Goal: Check status: Check status

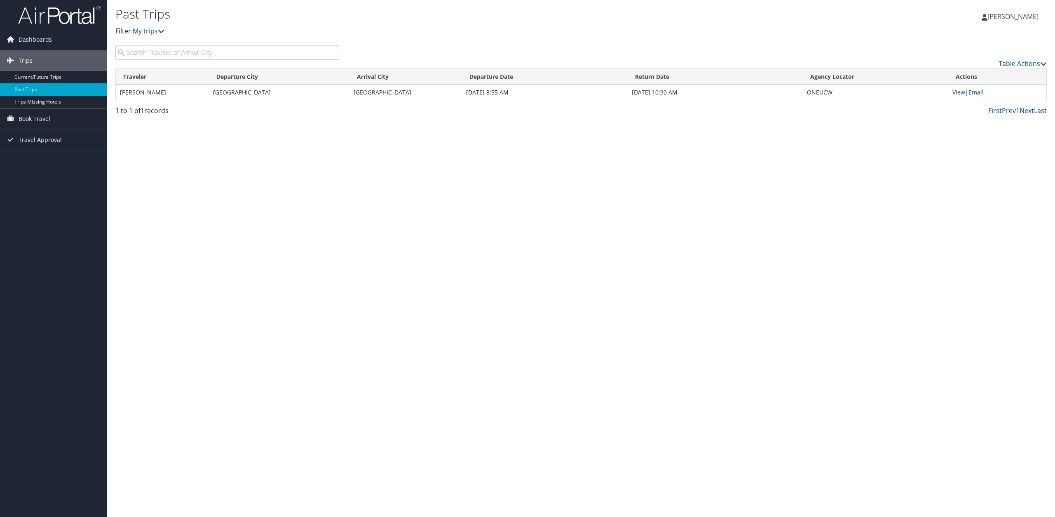
click at [596, 92] on td "[DATE] 8:55 AM" at bounding box center [545, 92] width 166 height 15
click at [955, 93] on link "View" at bounding box center [959, 92] width 13 height 8
click at [1019, 17] on span "[PERSON_NAME]" at bounding box center [1013, 16] width 51 height 9
click at [978, 45] on link "My Settings" at bounding box center [992, 45] width 92 height 14
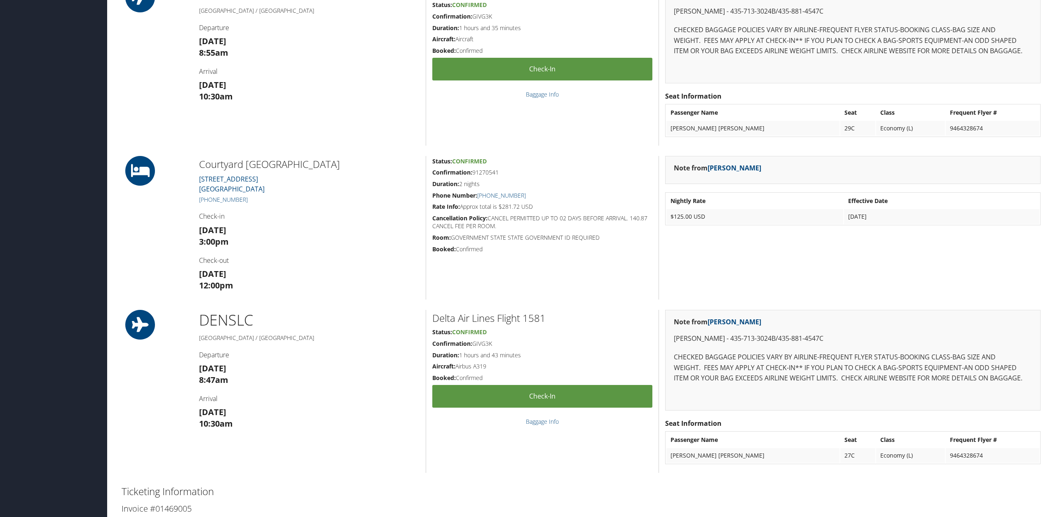
scroll to position [378, 0]
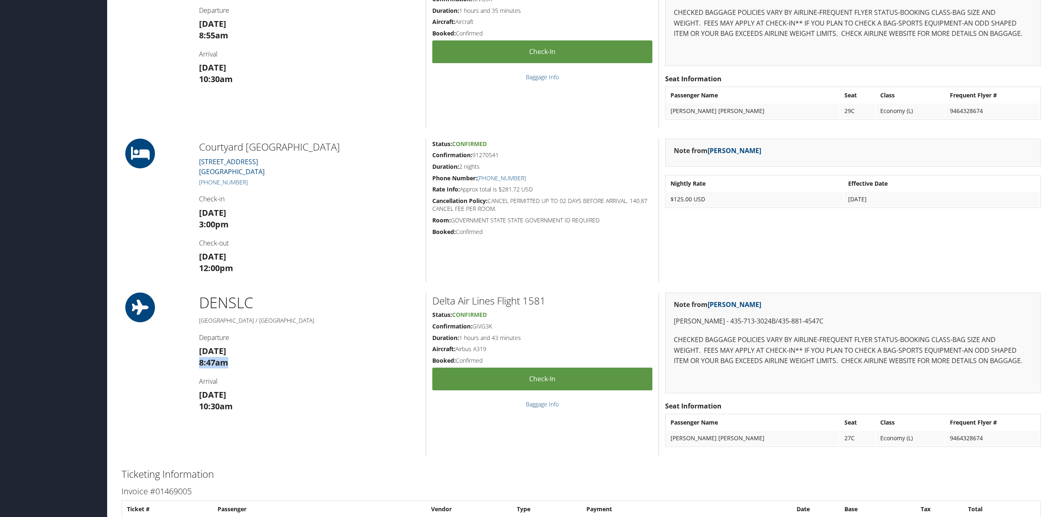
drag, startPoint x: 195, startPoint y: 362, endPoint x: 256, endPoint y: 363, distance: 60.6
click at [256, 363] on div "DEN SLC Denver / Salt Lake City Departure Fri 22 Nov 8:47am Arrival Fri 22 Nov …" at bounding box center [309, 373] width 233 height 163
click at [263, 364] on h3 "Fri 22 Nov 8:47am" at bounding box center [309, 356] width 221 height 23
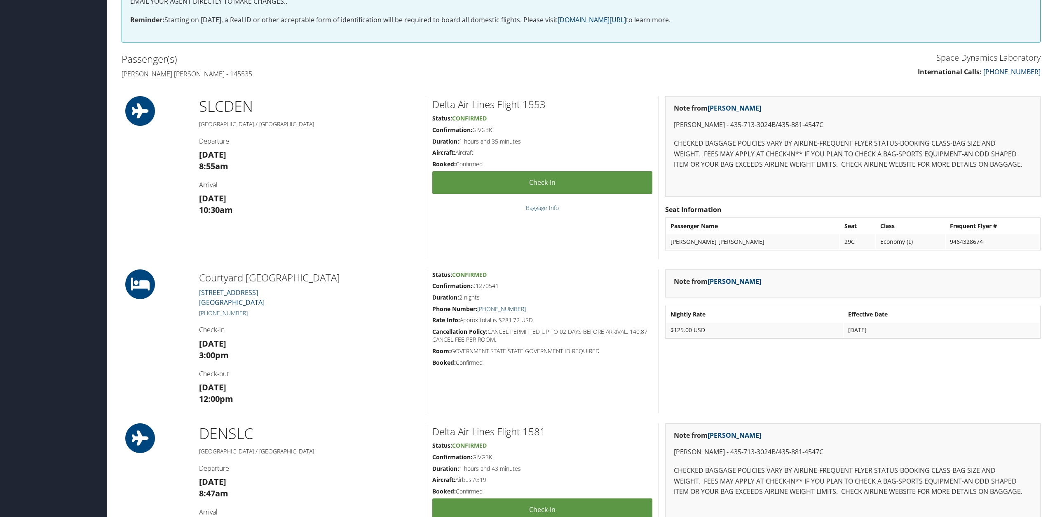
scroll to position [168, 0]
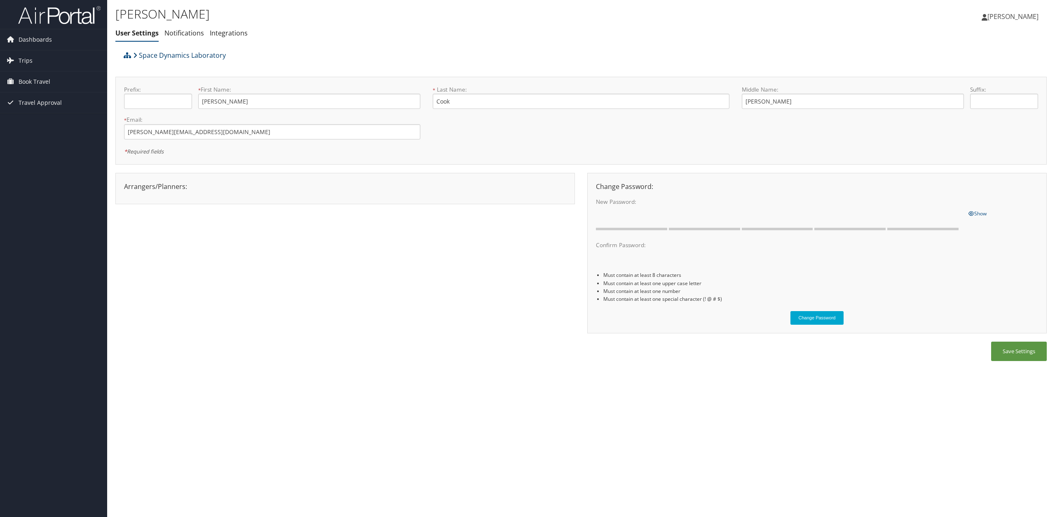
click at [137, 55] on icon at bounding box center [135, 55] width 4 height 7
click at [1031, 21] on link "[PERSON_NAME]" at bounding box center [1014, 16] width 65 height 25
click at [999, 75] on link "View Travel Profile" at bounding box center [992, 73] width 92 height 14
